Goal: Connect with others: Connect with others

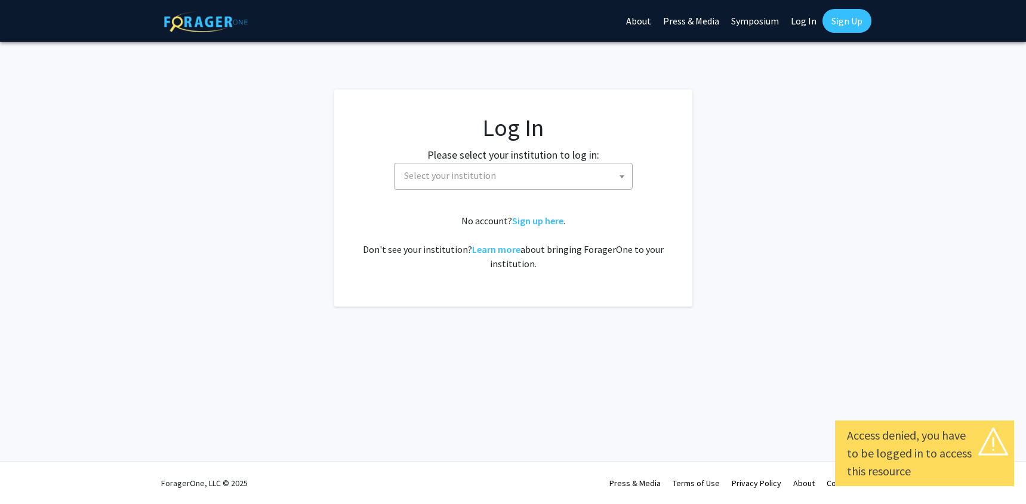
select select
click at [481, 175] on span "Select your institution" at bounding box center [450, 175] width 92 height 12
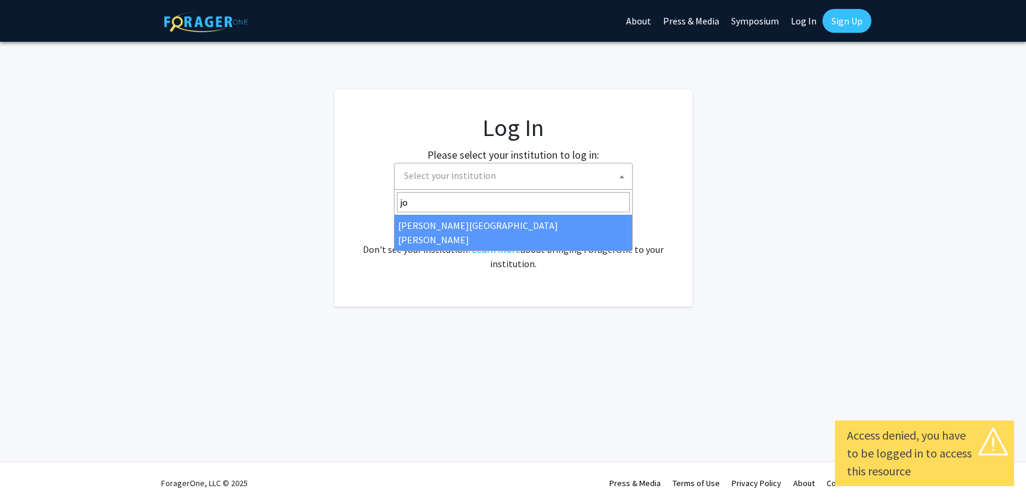
type input "jo"
select select "1"
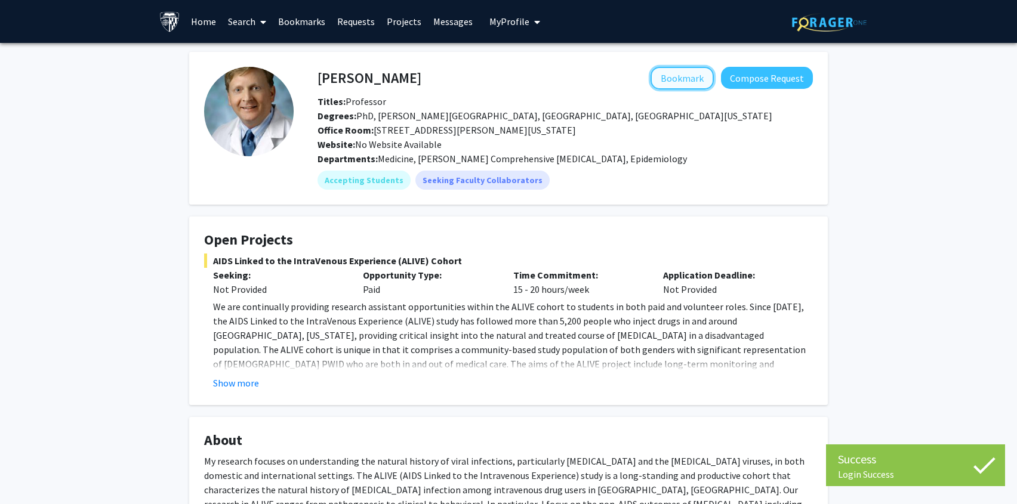
click at [681, 69] on button "Bookmark" at bounding box center [681, 78] width 63 height 23
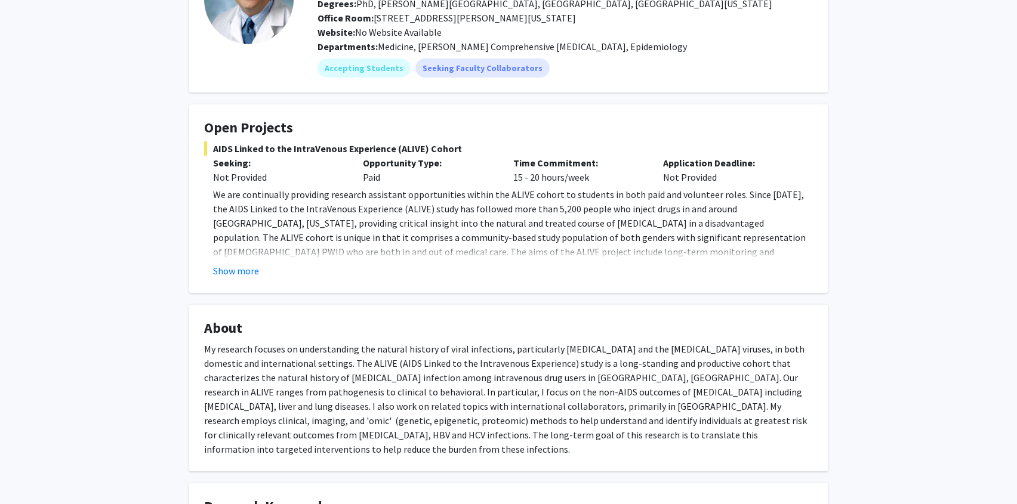
scroll to position [119, 0]
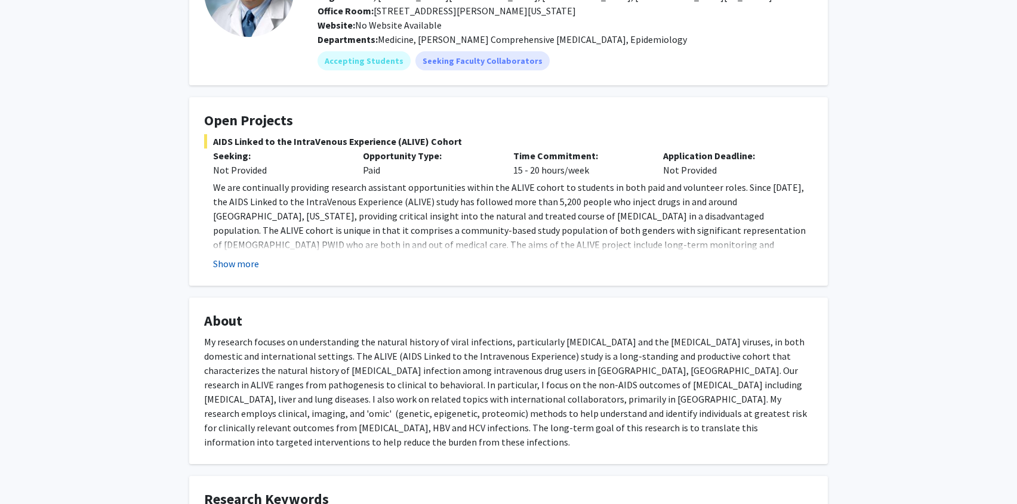
click at [244, 263] on button "Show more" at bounding box center [236, 264] width 46 height 14
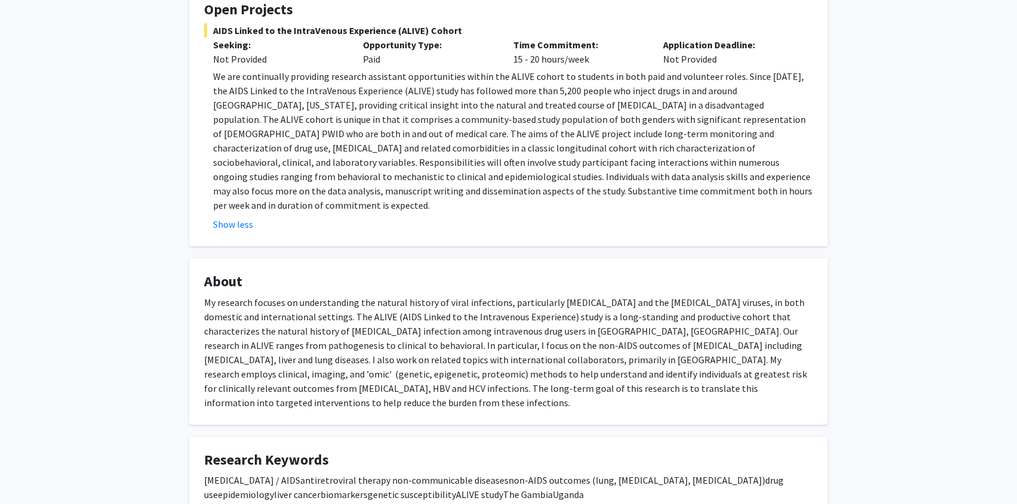
scroll to position [289, 0]
